Goal: Check status: Check status

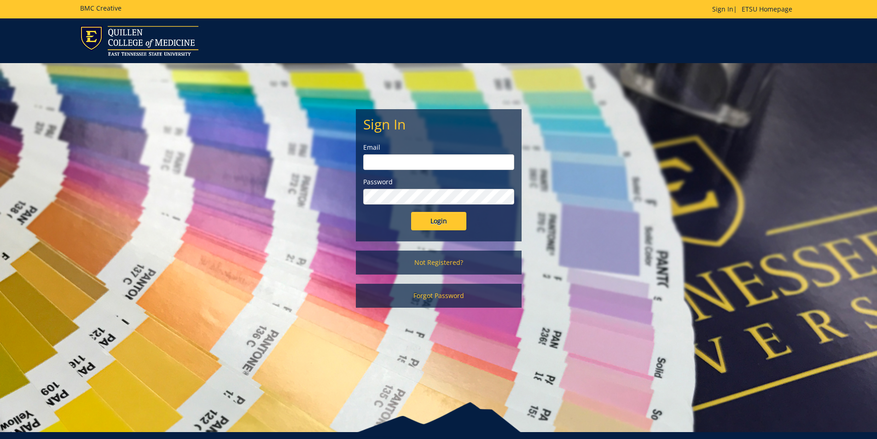
type input "[EMAIL_ADDRESS][DOMAIN_NAME]"
click at [432, 225] on input "Login" at bounding box center [438, 221] width 55 height 18
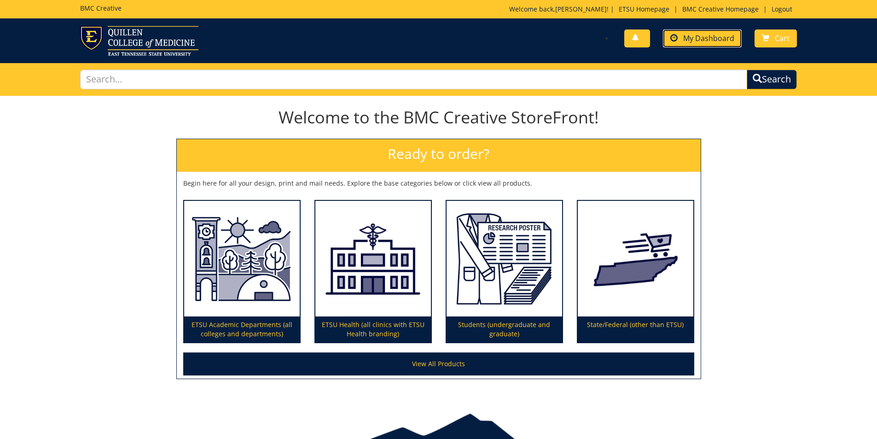
click at [720, 37] on span "My Dashboard" at bounding box center [708, 38] width 51 height 10
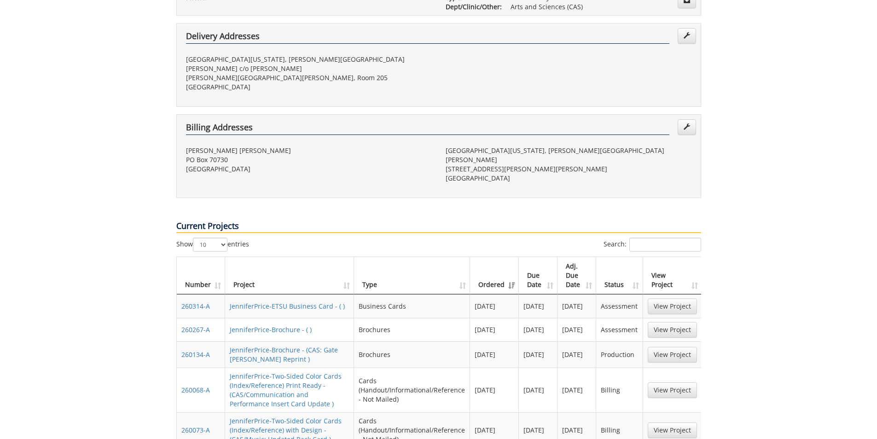
scroll to position [230, 0]
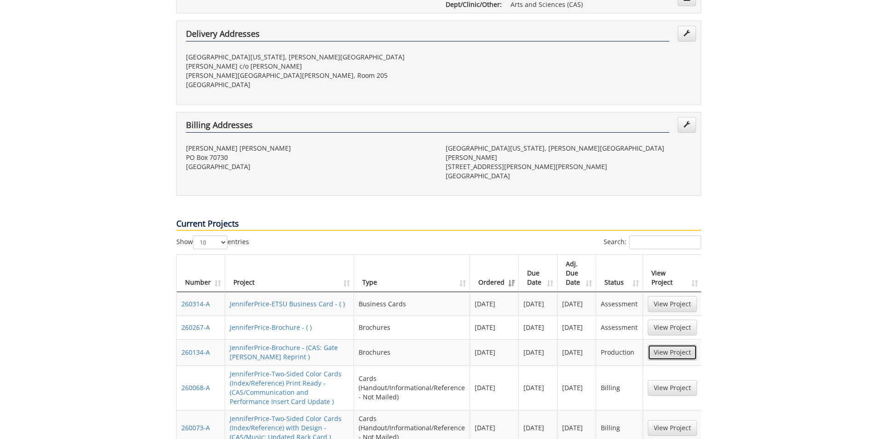
click at [656, 344] on link "View Project" at bounding box center [671, 352] width 49 height 16
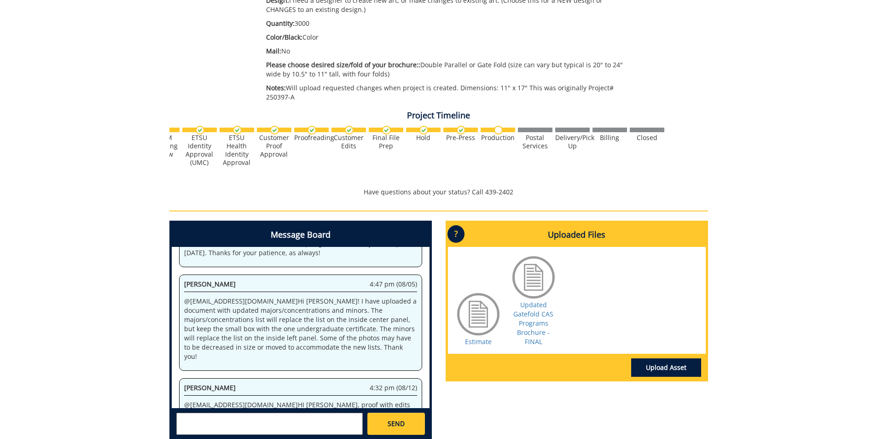
scroll to position [230, 0]
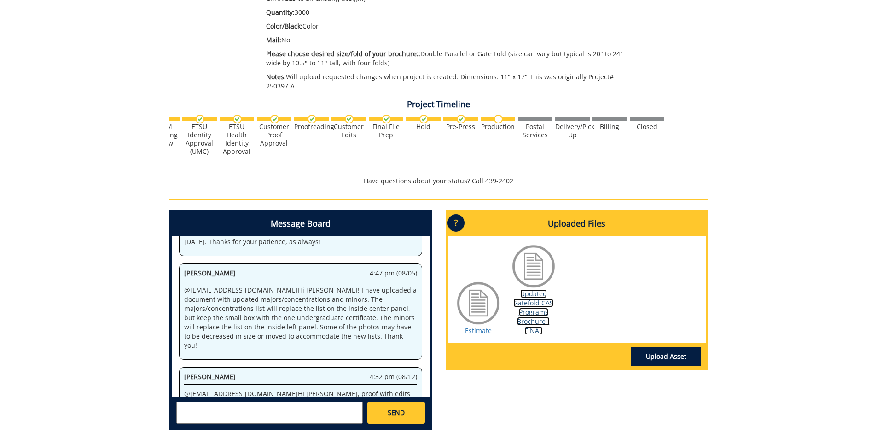
click at [541, 318] on link "Updated Gatefold CAS Programs Brochure - FINAL" at bounding box center [533, 312] width 40 height 46
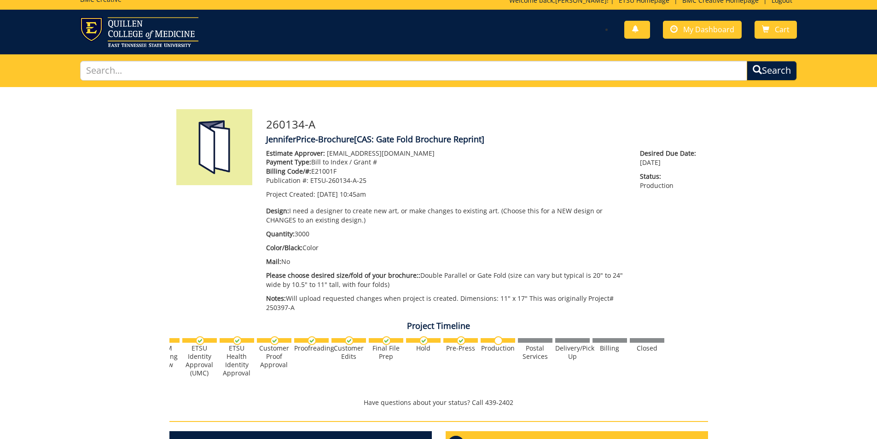
scroll to position [0, 0]
